Goal: Answer question/provide support

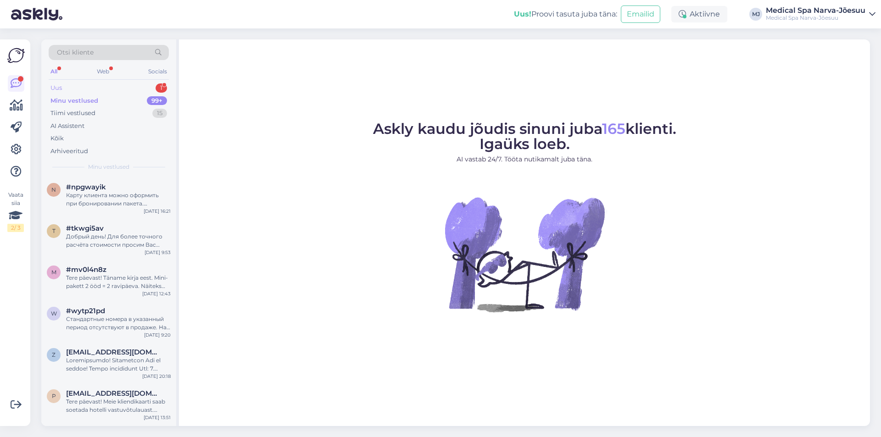
click at [90, 86] on div "Uus 1" at bounding box center [109, 88] width 120 height 13
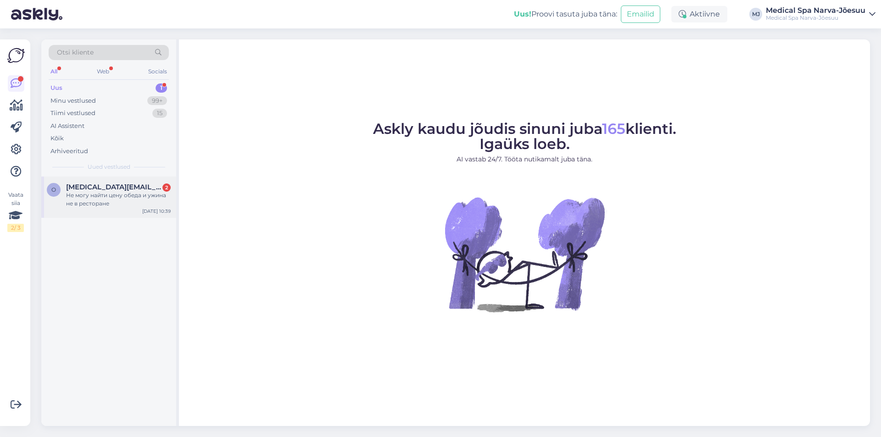
click at [110, 185] on span "[MEDICAL_DATA][EMAIL_ADDRESS][DOMAIN_NAME]" at bounding box center [113, 187] width 95 height 8
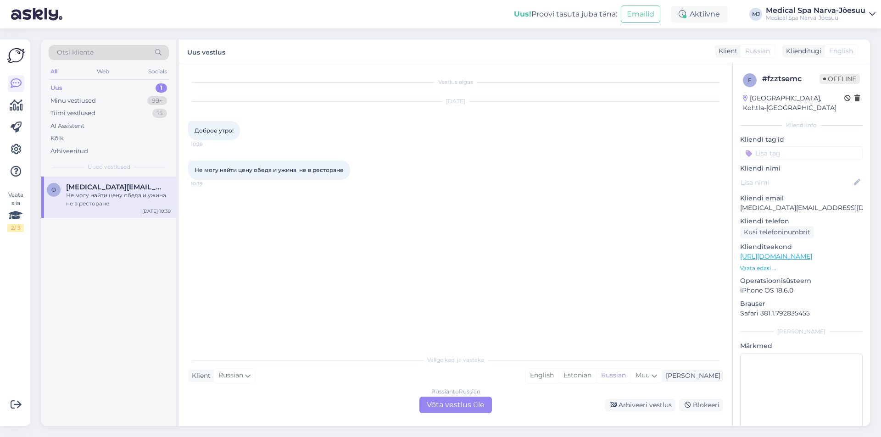
click at [454, 407] on div "Russian to Russian Võta vestlus üle" at bounding box center [455, 405] width 72 height 17
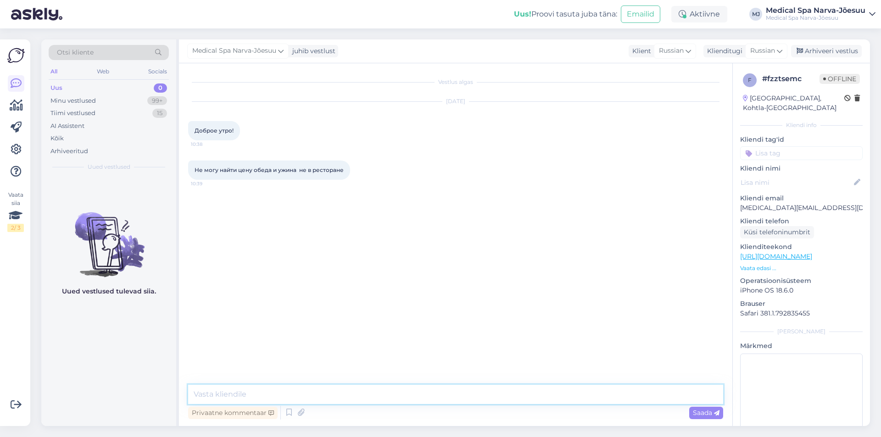
click at [267, 399] on textarea at bounding box center [455, 394] width 535 height 19
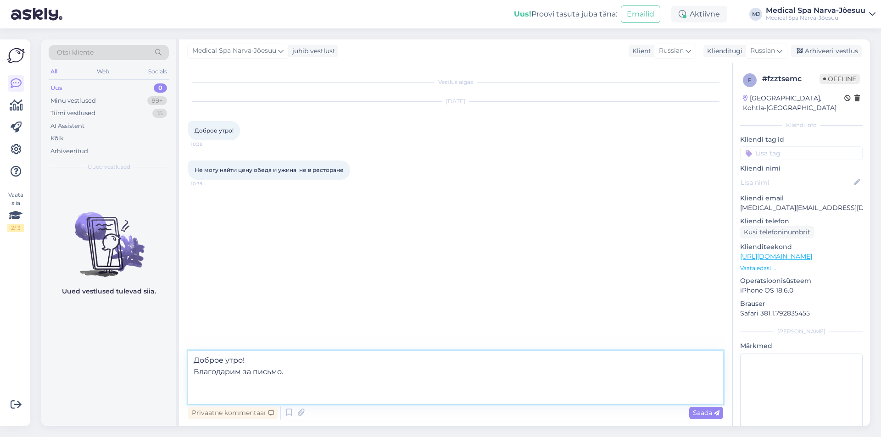
paste textarea "[URL][DOMAIN_NAME]"
click at [191, 396] on textarea "Доброе утро! Благодарим за письмо. [URL][DOMAIN_NAME]" at bounding box center [455, 377] width 535 height 53
paste textarea "Пожалуйста, перейдите по ссылке:"
click at [531, 394] on textarea "Доброе утро! Благодарим за письмо. Пожалуйста, перейдите по ссылке: [URL][DOMAI…" at bounding box center [455, 377] width 535 height 53
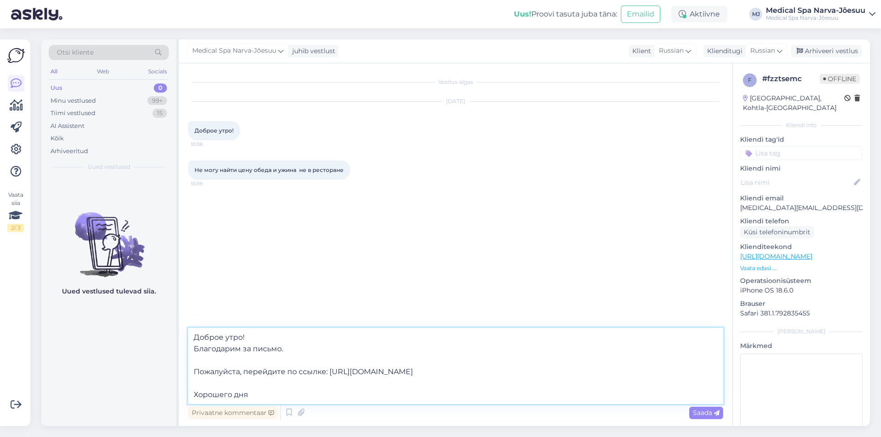
type textarea "Доброе утро! Благодарим за письмо. Пожалуйста, перейдите по ссылке: [URL][DOMAI…"
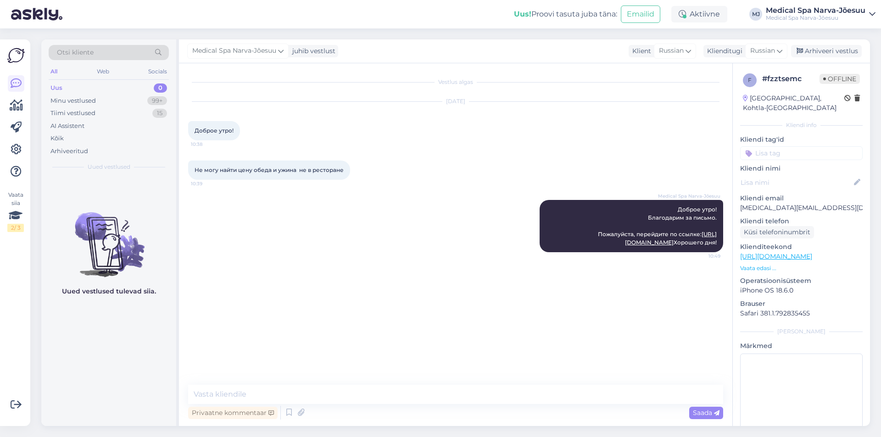
click at [108, 86] on div "Uus 0" at bounding box center [109, 88] width 120 height 13
click at [13, 61] on img at bounding box center [15, 55] width 17 height 17
click at [16, 55] on img at bounding box center [15, 55] width 17 height 17
click at [16, 83] on icon at bounding box center [16, 83] width 11 height 11
click at [117, 98] on div "Minu vestlused 99+" at bounding box center [109, 100] width 120 height 13
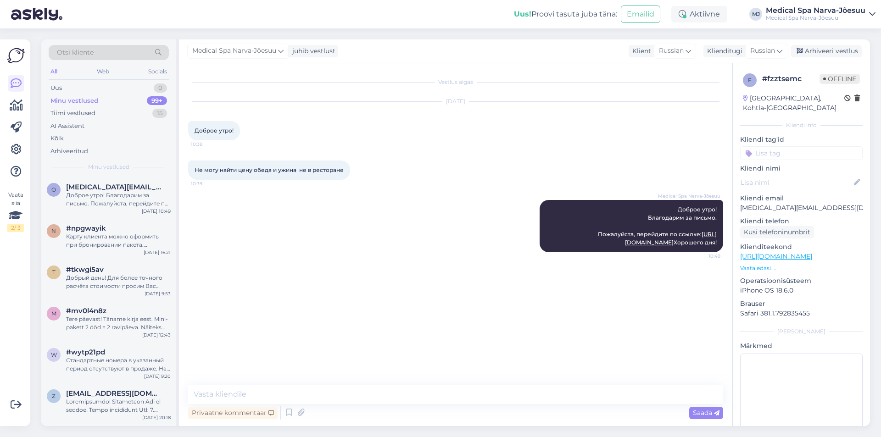
click at [72, 55] on span "Otsi kliente" at bounding box center [75, 53] width 37 height 10
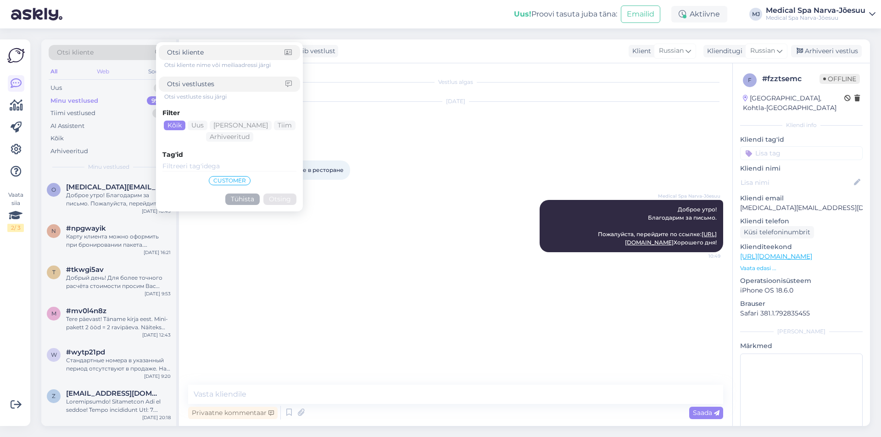
click at [99, 74] on div "Web" at bounding box center [103, 72] width 16 height 12
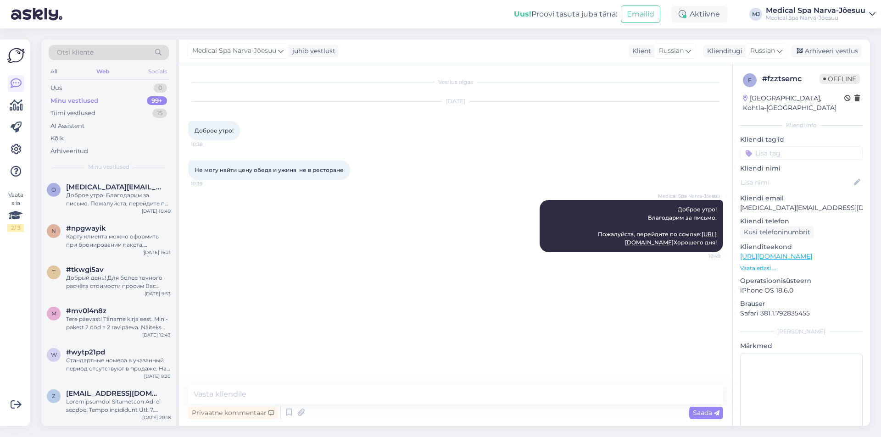
click at [148, 70] on div "Socials" at bounding box center [157, 72] width 22 height 12
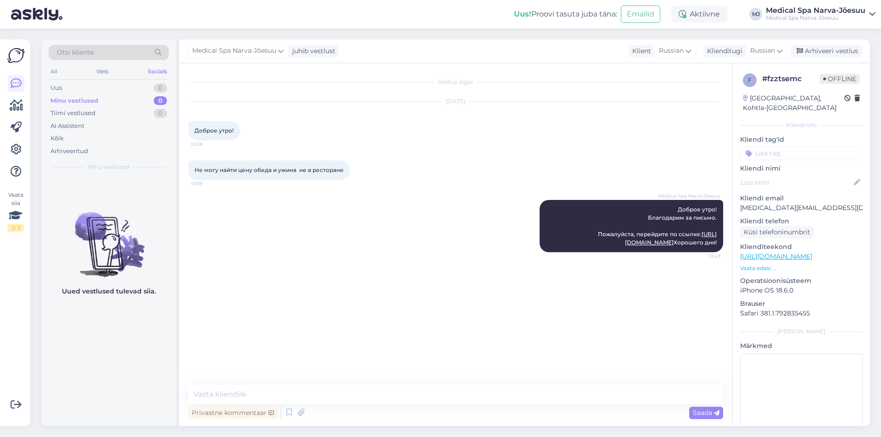
click at [75, 73] on div "All Web Socials" at bounding box center [109, 73] width 120 height 14
click at [64, 73] on div "All Web Socials" at bounding box center [109, 73] width 120 height 14
click at [62, 73] on div "All Web Socials" at bounding box center [109, 73] width 120 height 14
click at [53, 73] on div "All" at bounding box center [54, 72] width 11 height 12
